Goal: Consume media (video, audio): Consume media (video, audio)

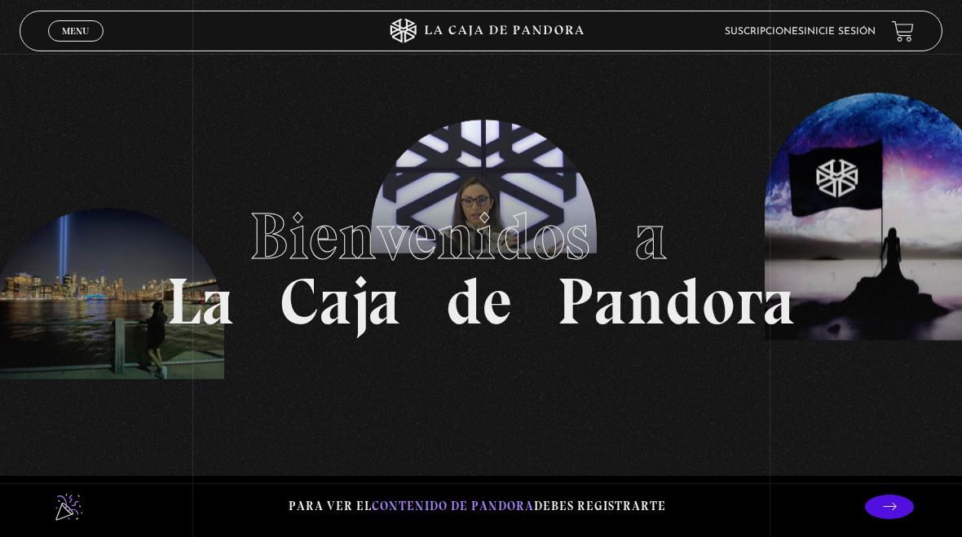
click at [856, 34] on link "Inicie sesión" at bounding box center [839, 32] width 72 height 10
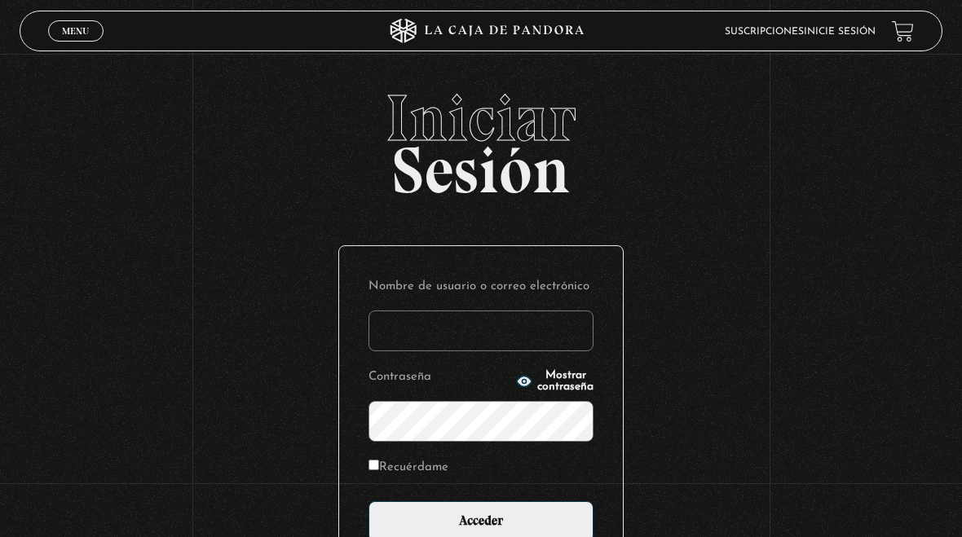
type input "[EMAIL_ADDRESS][DOMAIN_NAME]"
click at [475, 518] on input "Acceder" at bounding box center [480, 521] width 225 height 41
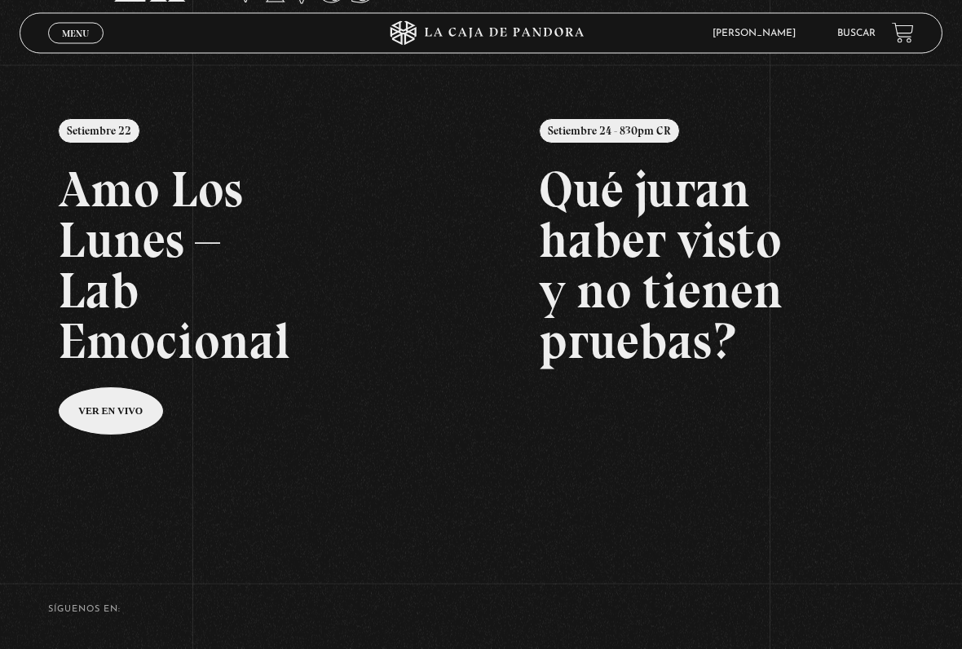
scroll to position [160, 0]
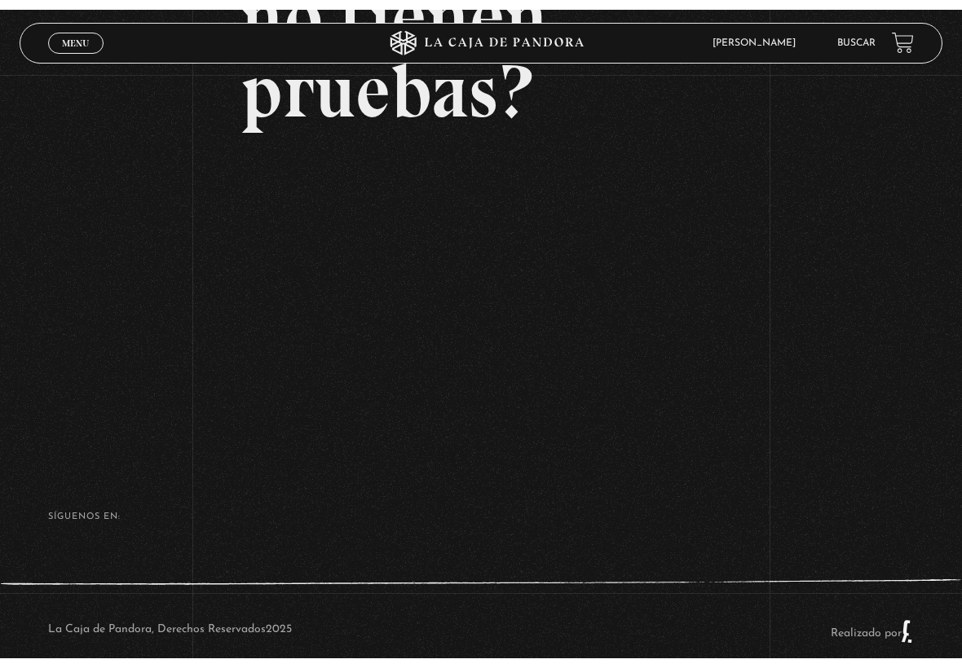
scroll to position [324, 0]
